Goal: Task Accomplishment & Management: Complete application form

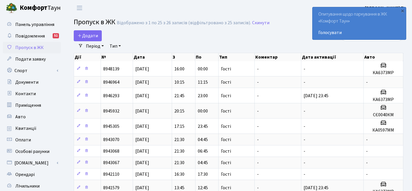
select select "25"
click at [87, 38] on span "Додати" at bounding box center [87, 36] width 21 height 6
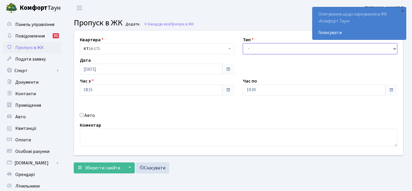
click at [266, 49] on select "- Доставка Таксі Гості Сервіс" at bounding box center [320, 48] width 154 height 11
select select "3"
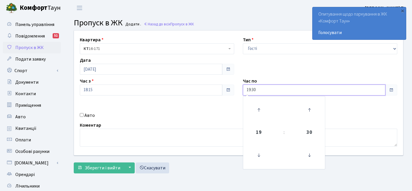
click at [283, 91] on input "19:30" at bounding box center [314, 90] width 143 height 11
click at [257, 111] on icon at bounding box center [259, 110] width 16 height 16
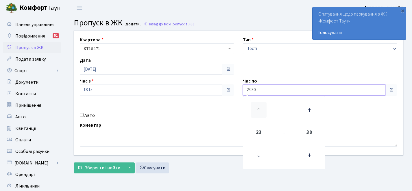
click at [257, 111] on icon at bounding box center [259, 110] width 16 height 16
type input "00:30"
click at [84, 114] on div "Авто" at bounding box center [156, 115] width 163 height 7
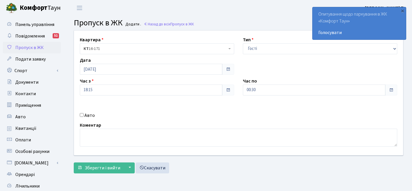
click at [82, 115] on input "Авто" at bounding box center [82, 115] width 4 height 4
checkbox input "true"
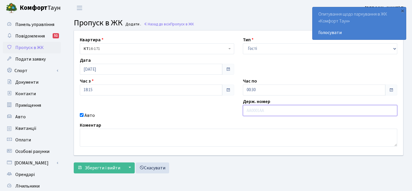
click at [278, 110] on input "text" at bounding box center [320, 110] width 154 height 11
paste input "СЕ0040КМ"
type input "СЕ0040КМ"
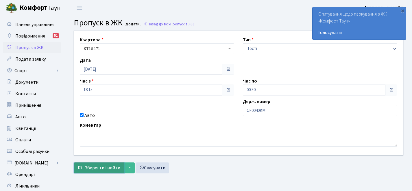
click at [110, 166] on span "Зберегти і вийти" at bounding box center [103, 168] width 36 height 6
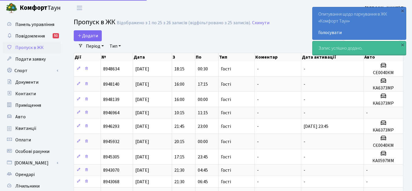
select select "25"
